Goal: Task Accomplishment & Management: Manage account settings

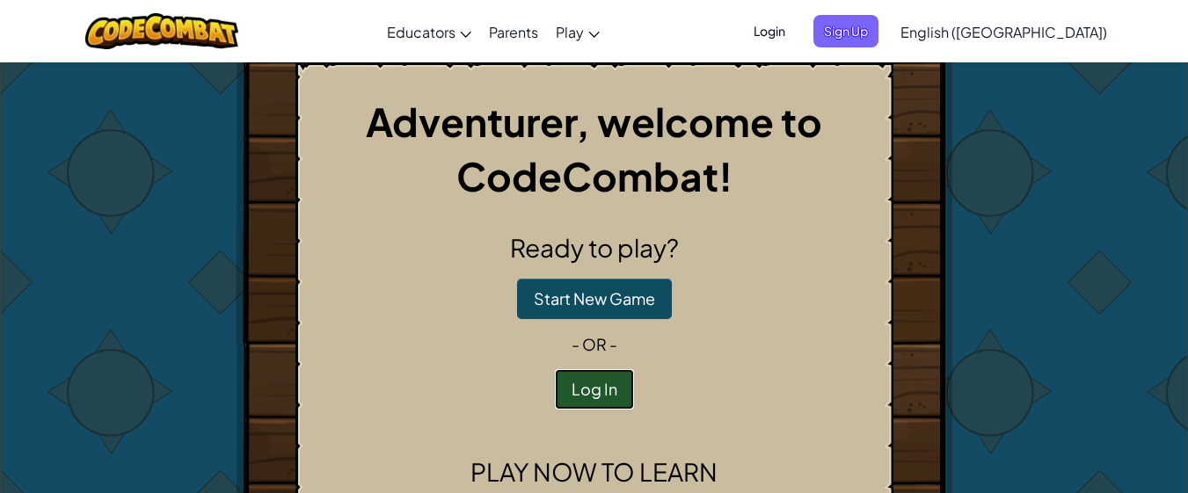
click at [602, 380] on button "Log In" at bounding box center [594, 389] width 79 height 40
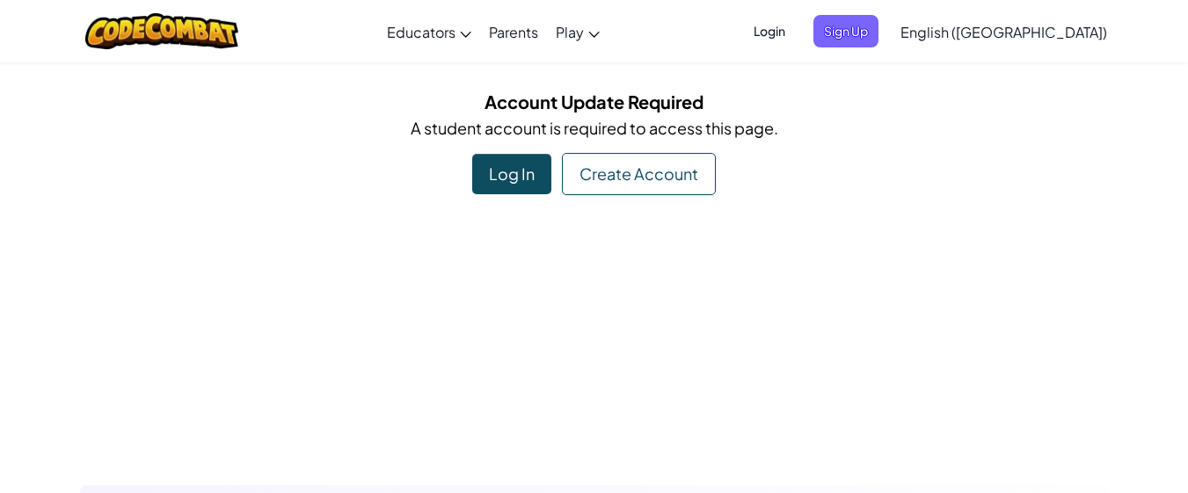
click at [550, 193] on div "Log In" at bounding box center [511, 174] width 79 height 40
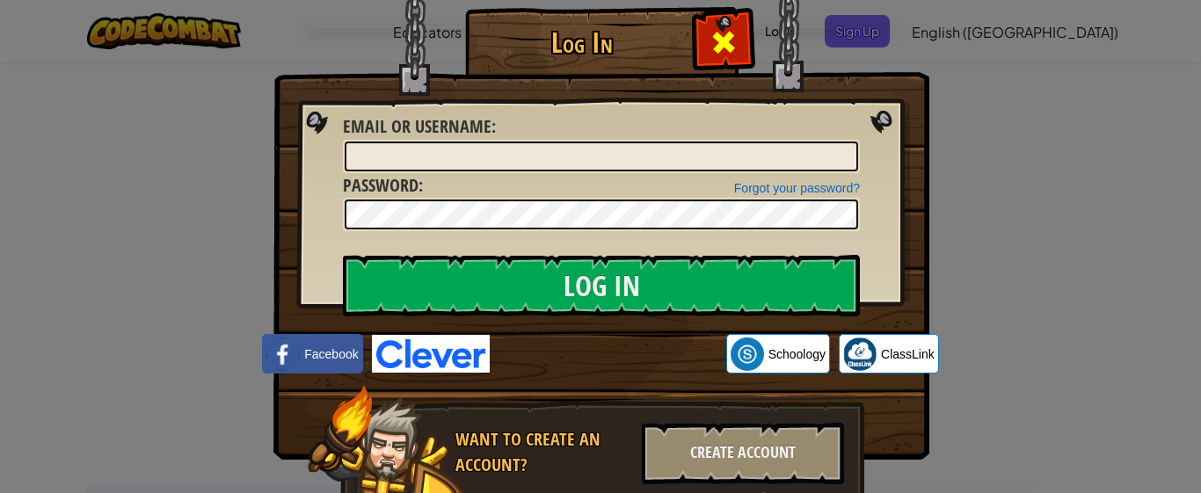
click at [710, 53] on span at bounding box center [724, 42] width 28 height 28
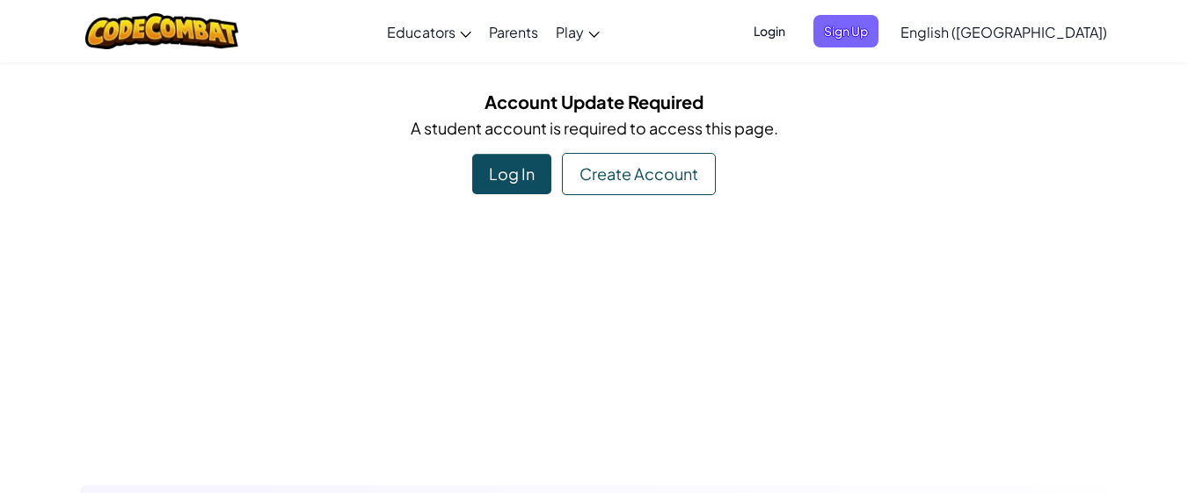
click at [796, 45] on span "Login" at bounding box center [769, 31] width 53 height 33
